Goal: Use online tool/utility

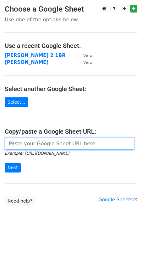
click at [48, 141] on input "url" at bounding box center [69, 144] width 129 height 12
paste input "[URL][DOMAIN_NAME]"
type input "[URL][DOMAIN_NAME]"
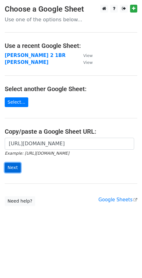
click at [12, 166] on input "Next" at bounding box center [13, 168] width 16 height 10
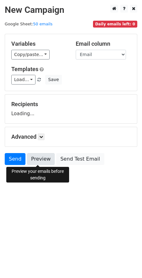
click at [40, 161] on form "Variables Copy/paste... {{First Name }} {{Email}} Email column First Name Email…" at bounding box center [71, 101] width 132 height 134
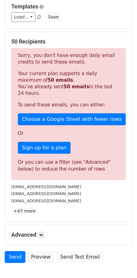
scroll to position [31, 0]
